Goal: Information Seeking & Learning: Learn about a topic

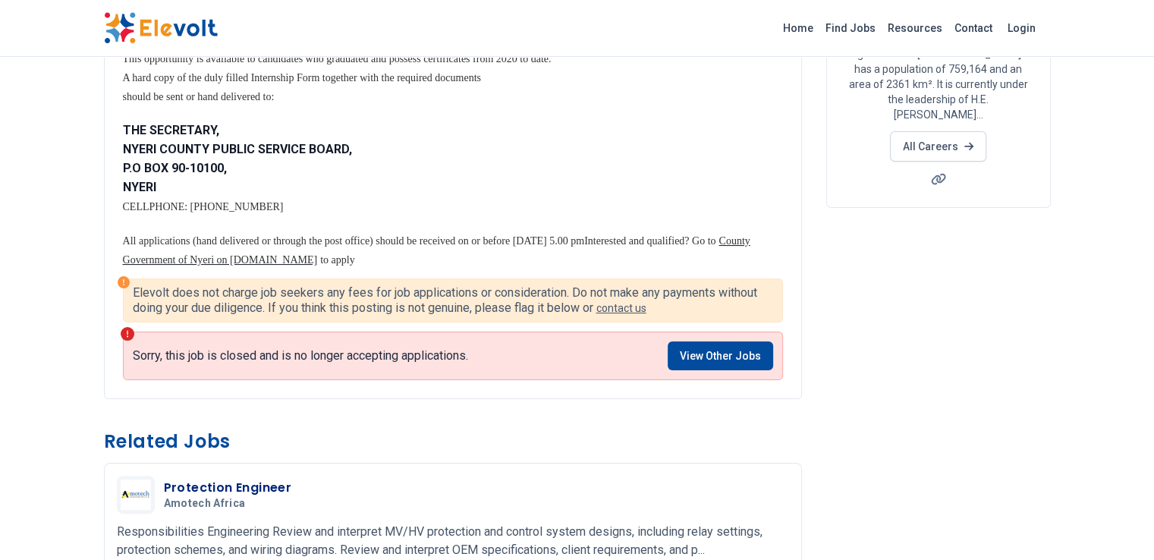
scroll to position [249, 0]
click at [773, 356] on link "View Other Jobs" at bounding box center [720, 355] width 105 height 29
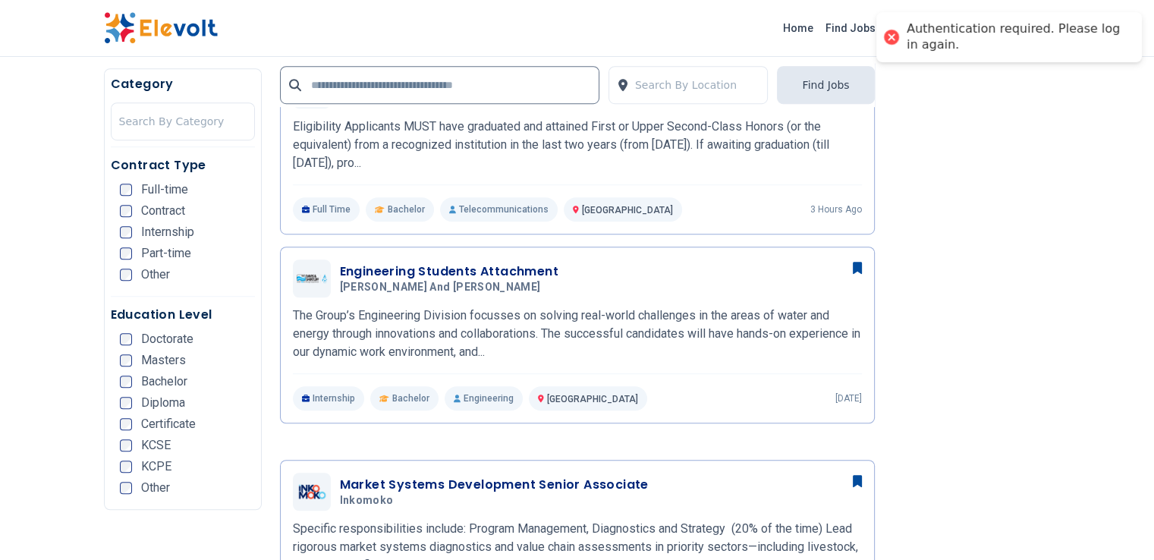
scroll to position [1016, 0]
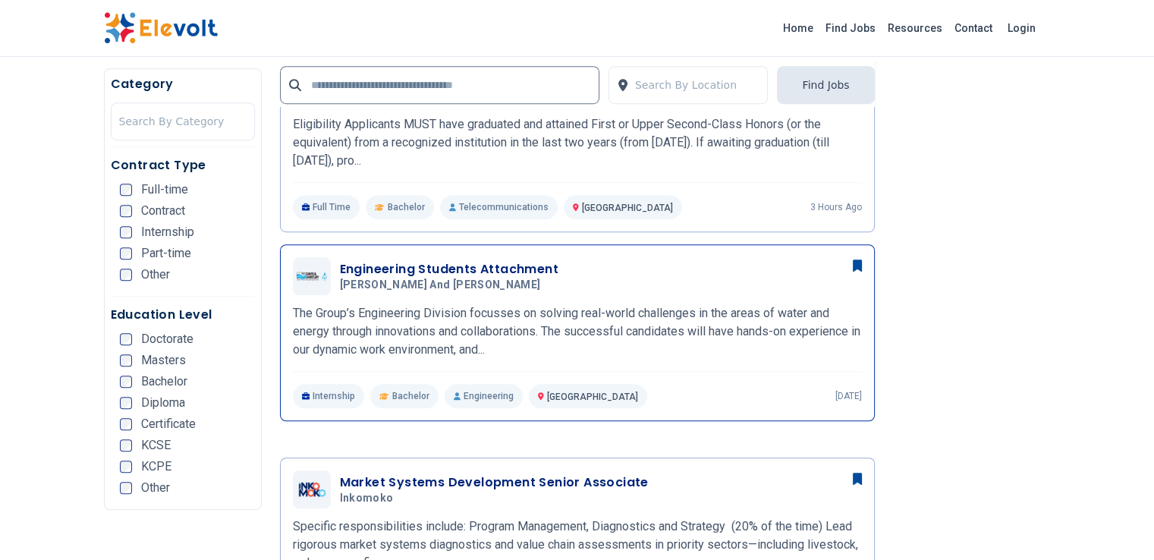
click at [293, 384] on p "Internship" at bounding box center [329, 396] width 72 height 24
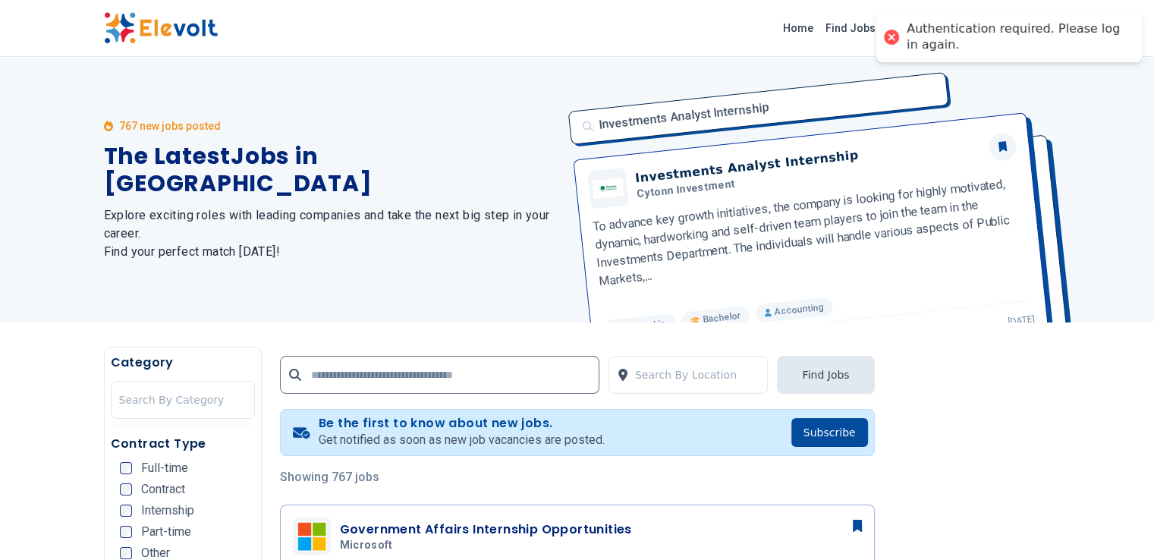
click at [92, 222] on div "767 new jobs posted The Latest Jobs in Kenya Explore exciting roles with leadin…" at bounding box center [577, 190] width 971 height 266
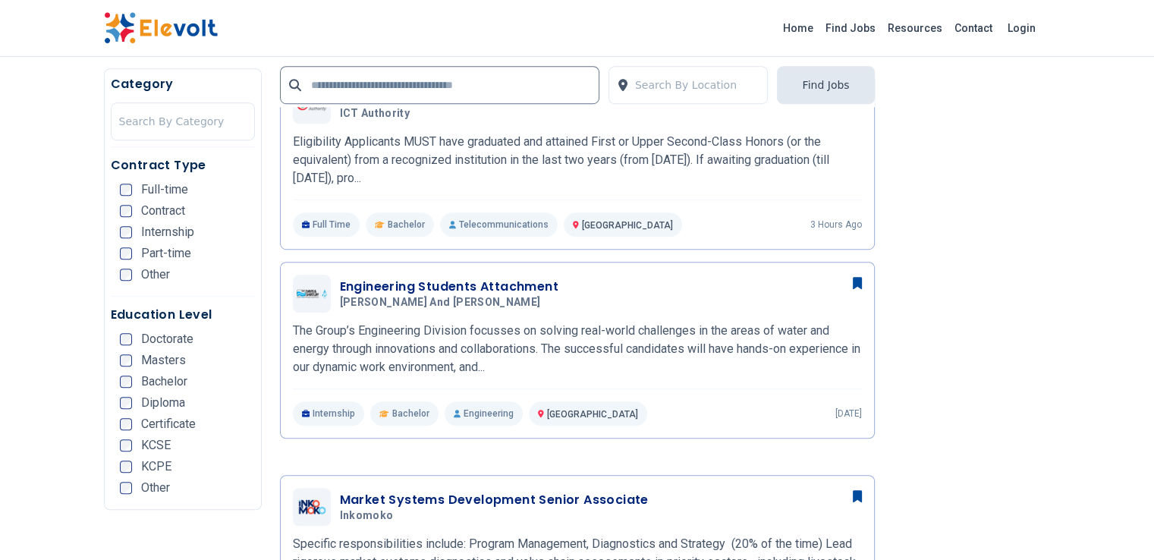
scroll to position [998, 0]
click at [340, 278] on h3 "Engineering Students Attachment" at bounding box center [449, 287] width 219 height 18
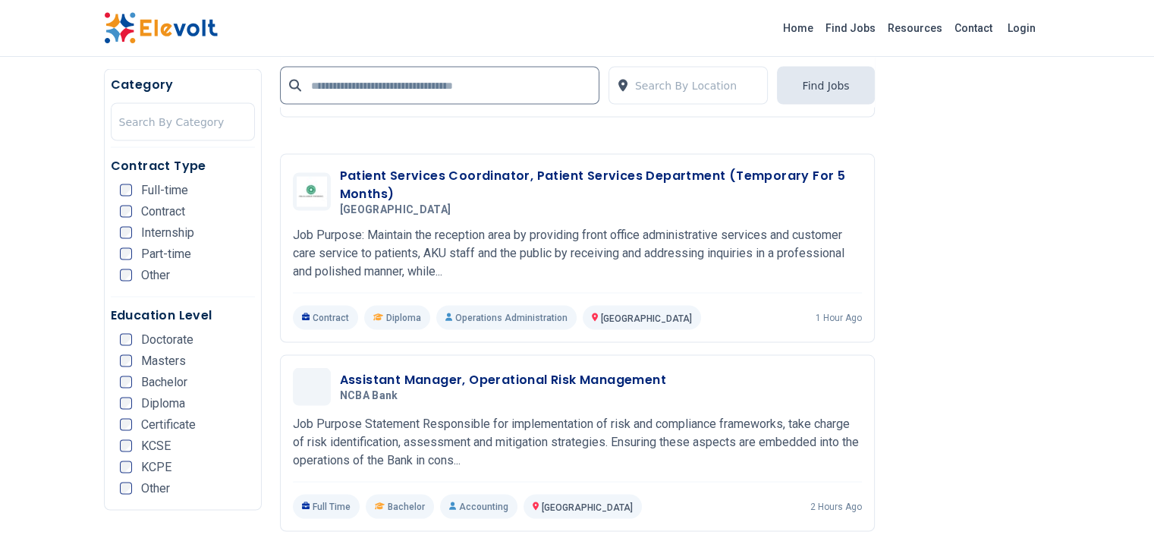
scroll to position [2880, 0]
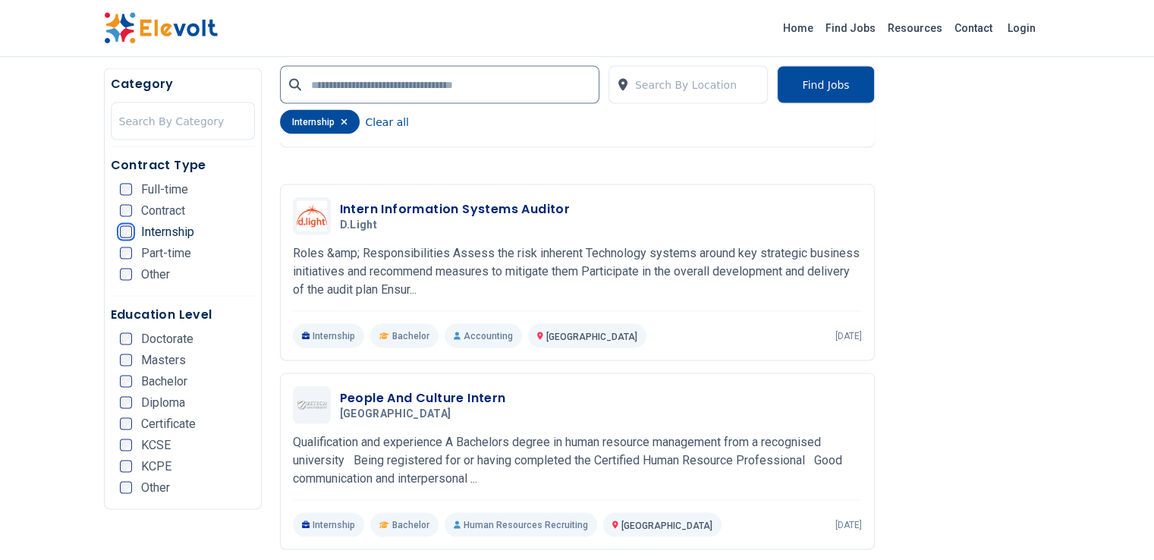
scroll to position [2886, 0]
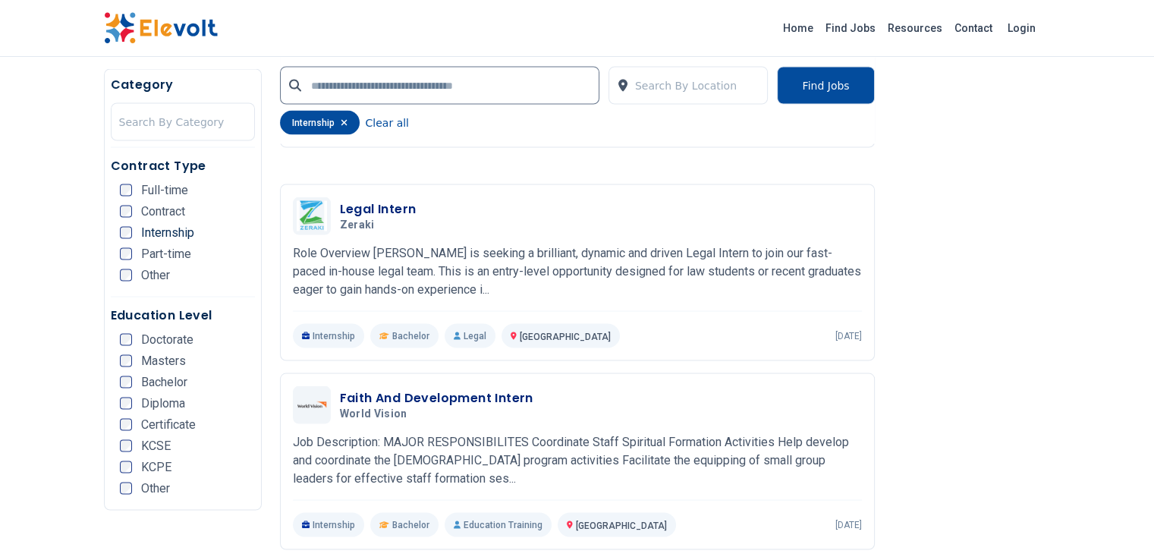
scroll to position [2889, 0]
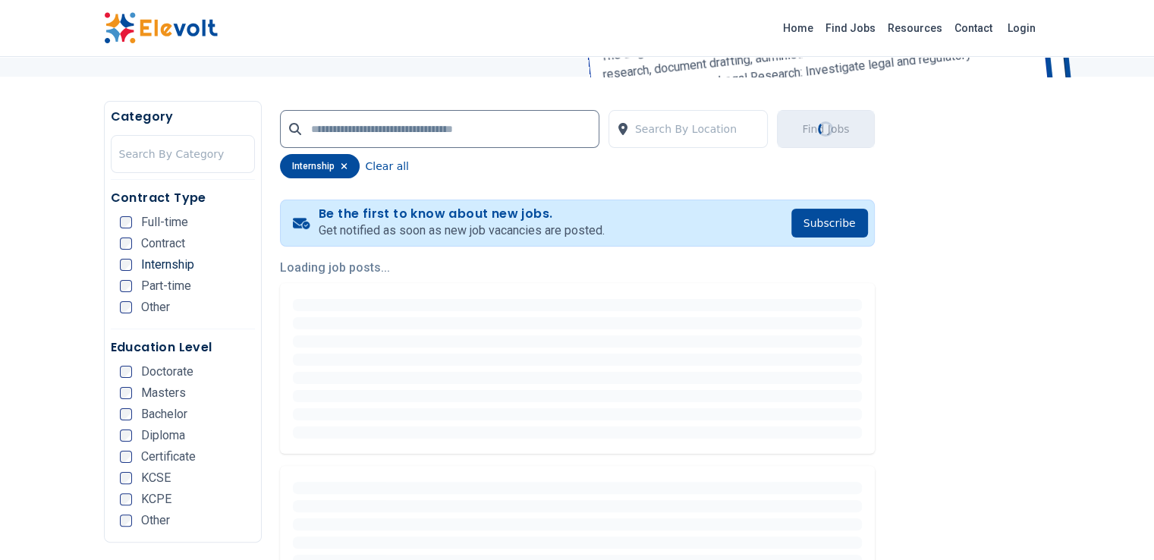
scroll to position [158, 0]
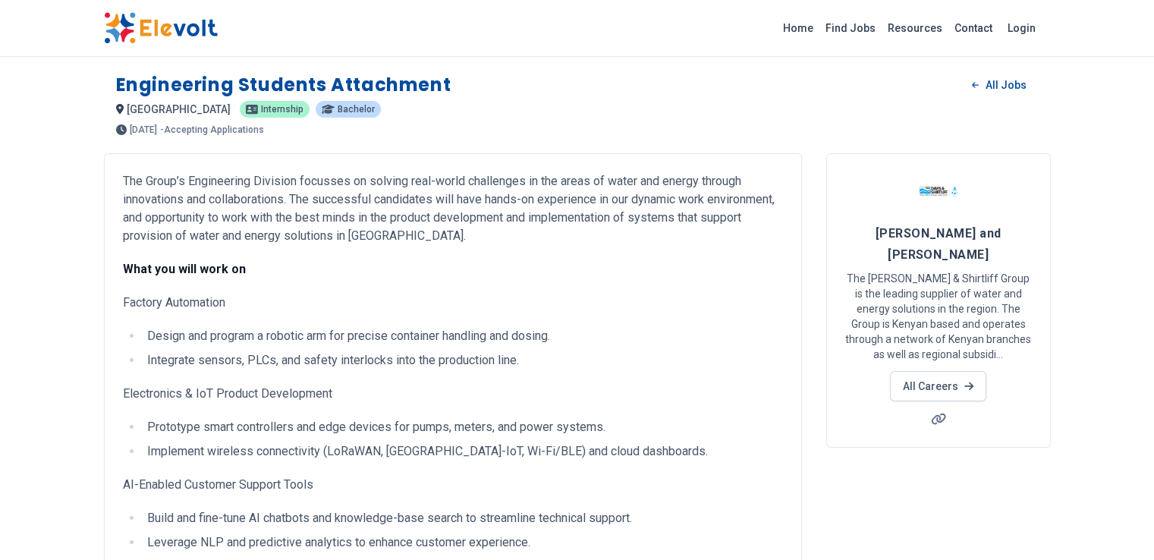
click at [279, 353] on div "The Group’s Engineering Division focusses on solving real-world challenges in t…" at bounding box center [453, 492] width 660 height 640
